Goal: Task Accomplishment & Management: Manage account settings

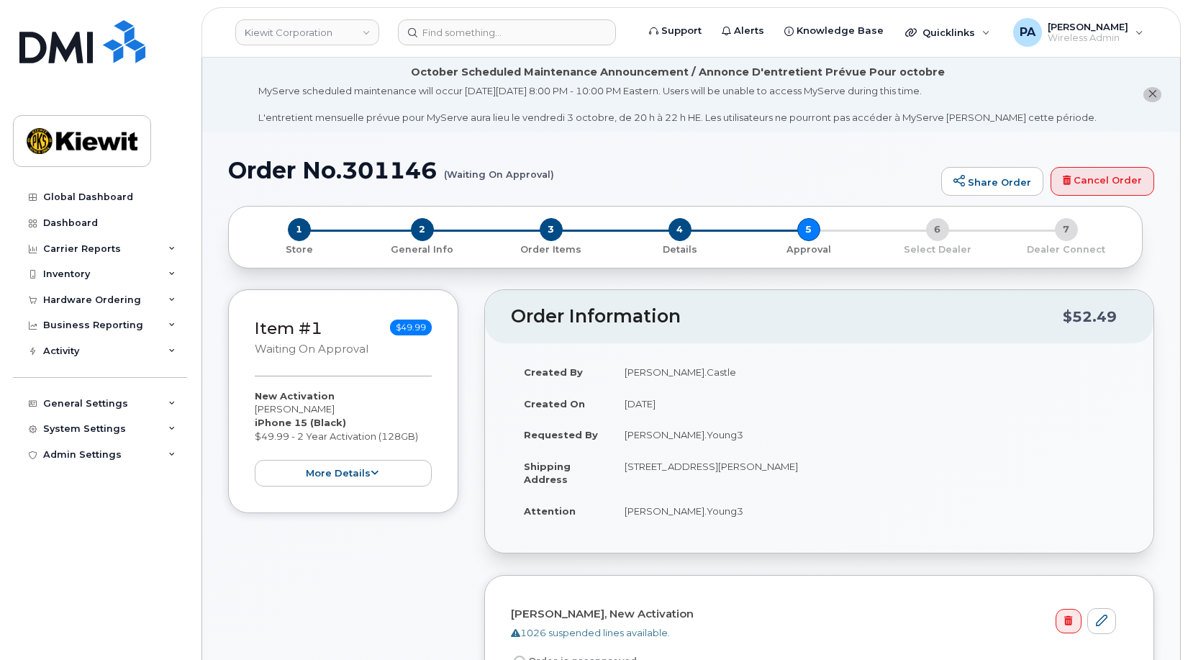
scroll to position [504, 0]
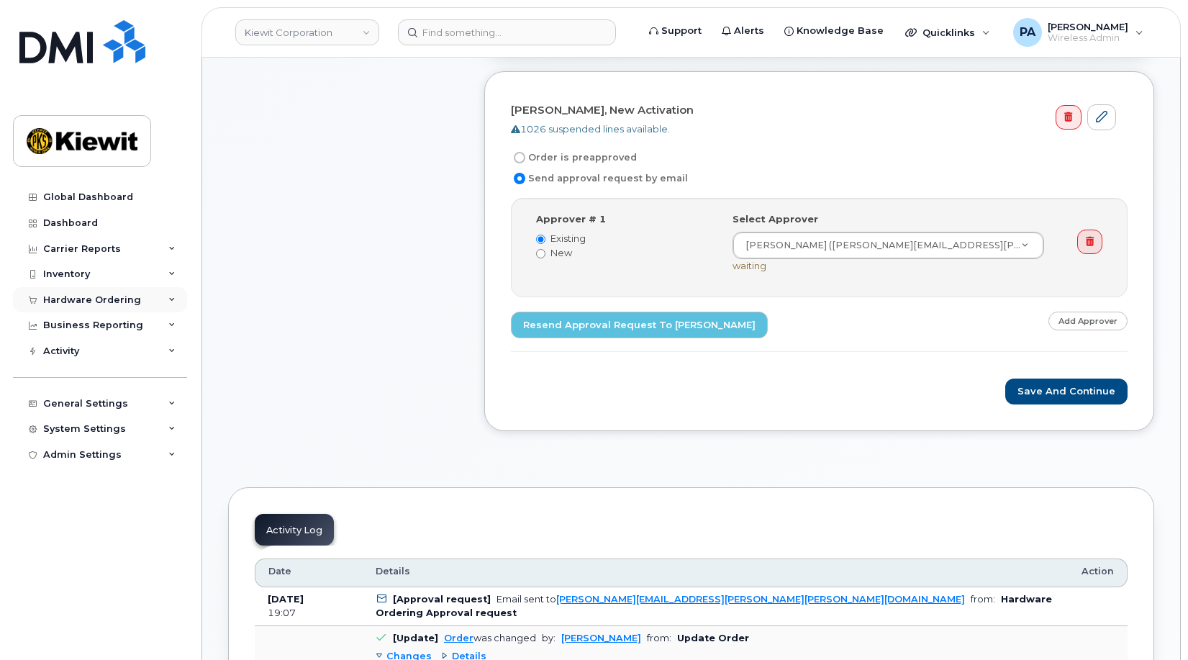
click at [86, 300] on div "Hardware Ordering" at bounding box center [92, 300] width 98 height 12
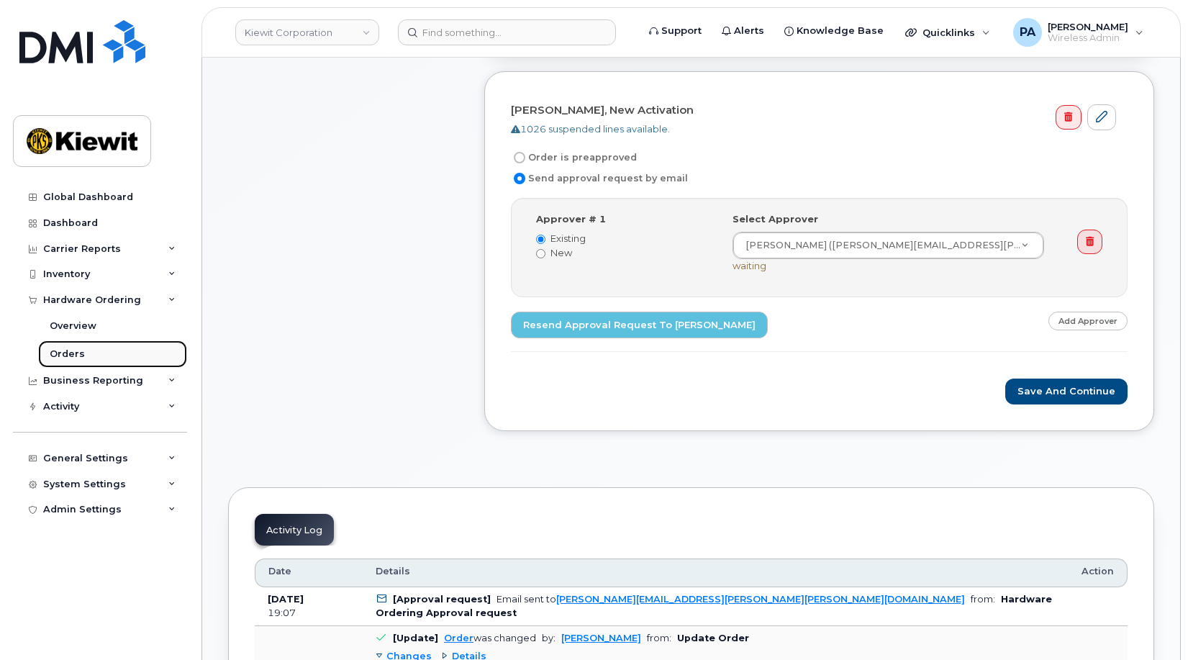
click at [72, 346] on link "Orders" at bounding box center [112, 353] width 149 height 27
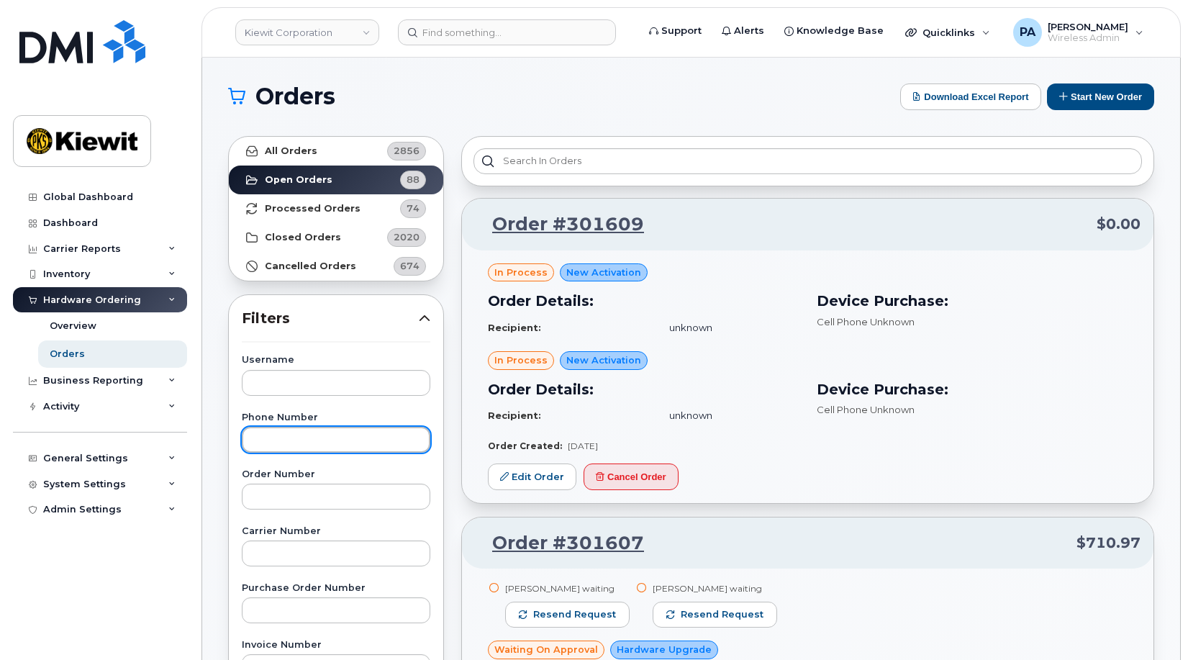
click at [303, 441] on input "text" at bounding box center [336, 440] width 189 height 26
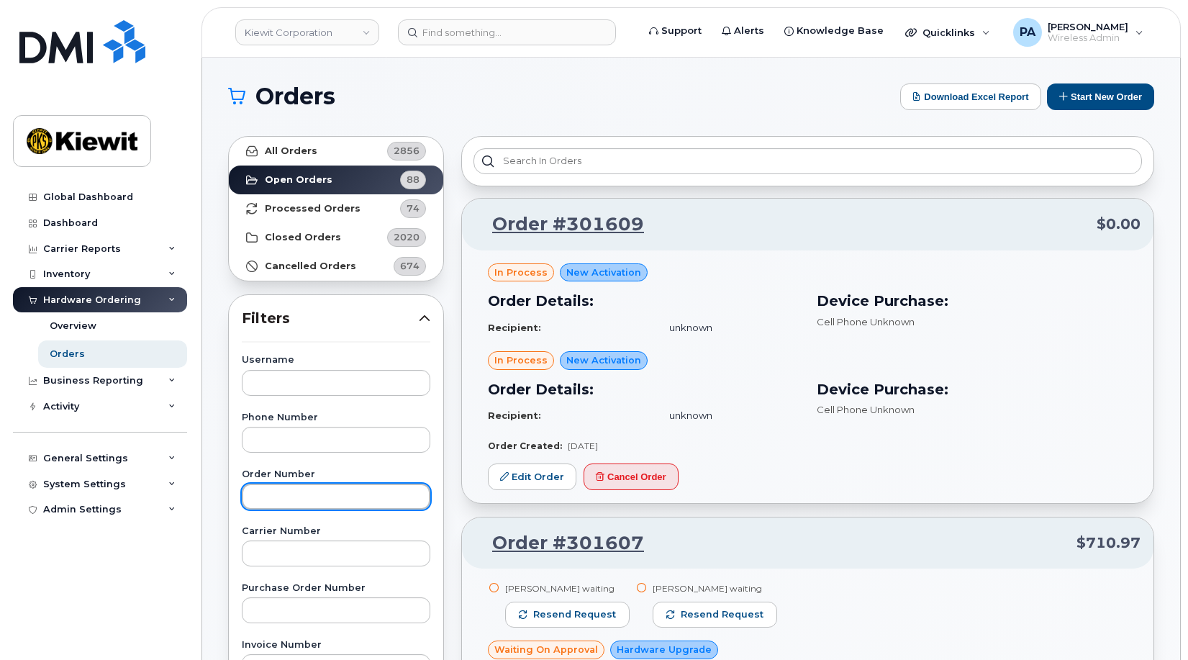
click at [296, 494] on input "text" at bounding box center [336, 497] width 189 height 26
type input "301590"
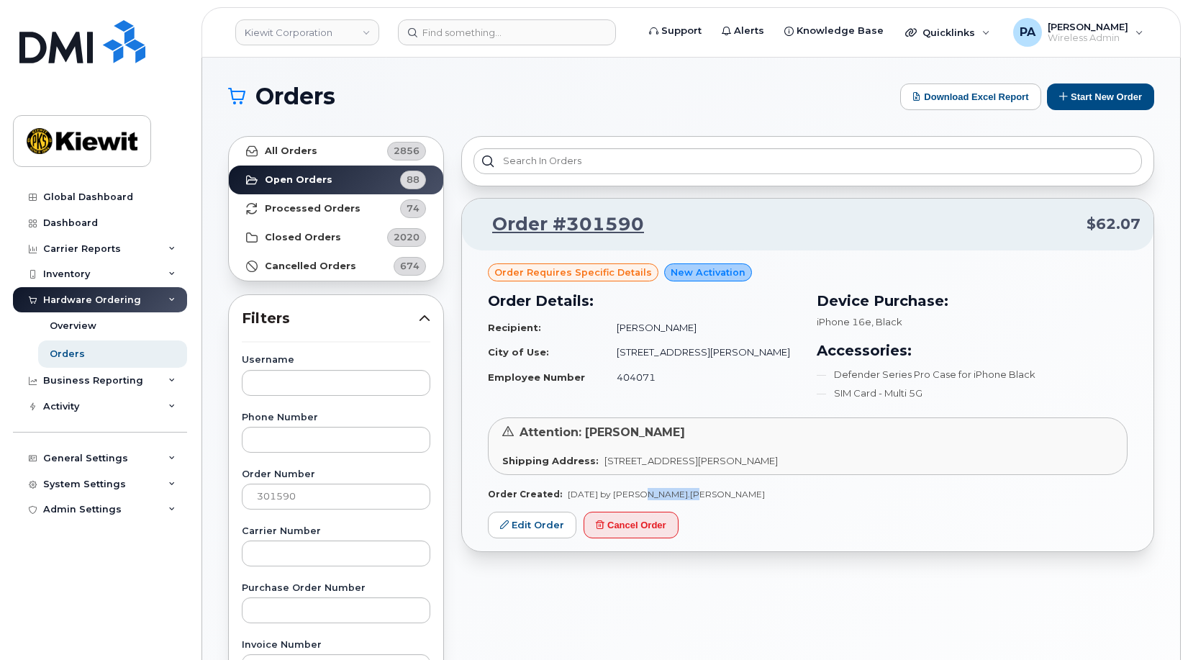
drag, startPoint x: 687, startPoint y: 494, endPoint x: 635, endPoint y: 494, distance: 51.8
click at [635, 494] on div "Order Created: [DATE] by [PERSON_NAME].[PERSON_NAME]" at bounding box center [808, 494] width 640 height 12
drag, startPoint x: 728, startPoint y: 326, endPoint x: 656, endPoint y: 326, distance: 72.0
click at [656, 326] on td "[PERSON_NAME]" at bounding box center [702, 327] width 196 height 25
copy td "[PERSON_NAME]"
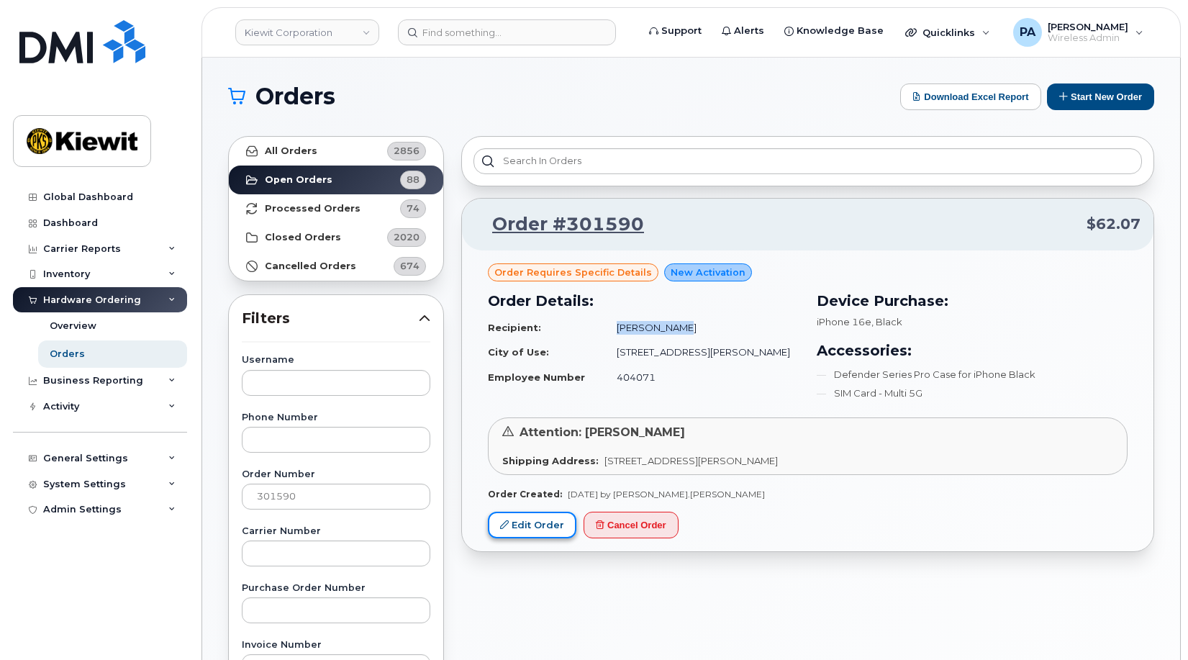
click at [520, 527] on link "Edit Order" at bounding box center [532, 525] width 89 height 27
